Goal: Transaction & Acquisition: Book appointment/travel/reservation

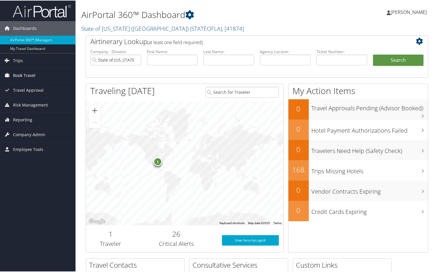
click at [30, 74] on span "Book Travel" at bounding box center [24, 75] width 22 height 15
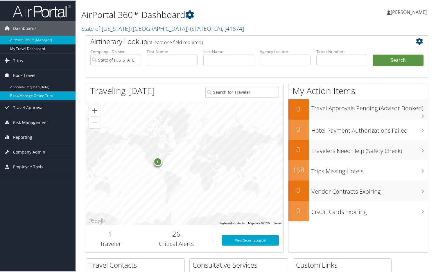
click at [30, 94] on link "Book/Manage Online Trips" at bounding box center [37, 95] width 75 height 9
